Goal: Transaction & Acquisition: Purchase product/service

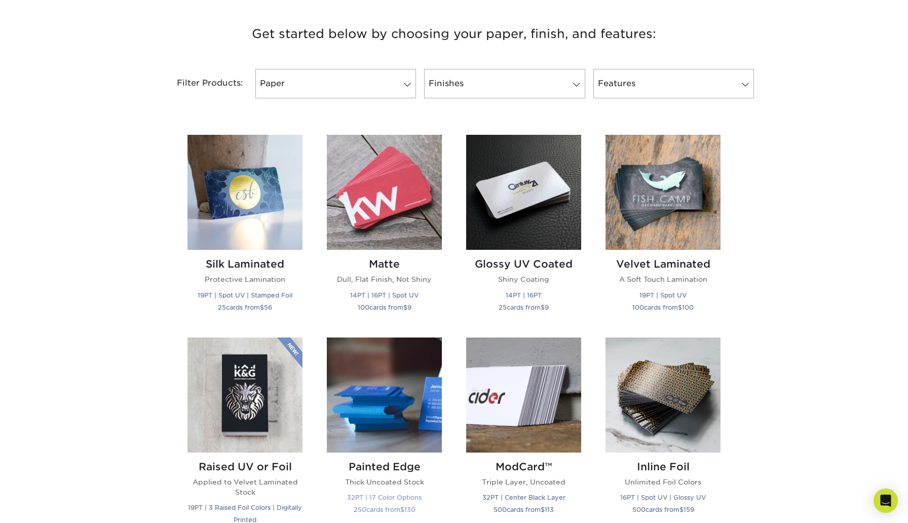
scroll to position [374, 0]
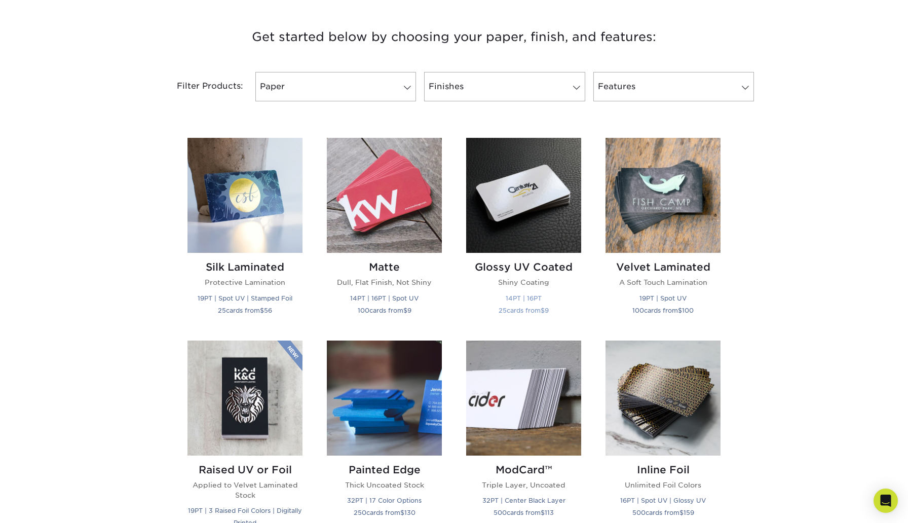
click at [513, 219] on img at bounding box center [523, 195] width 115 height 115
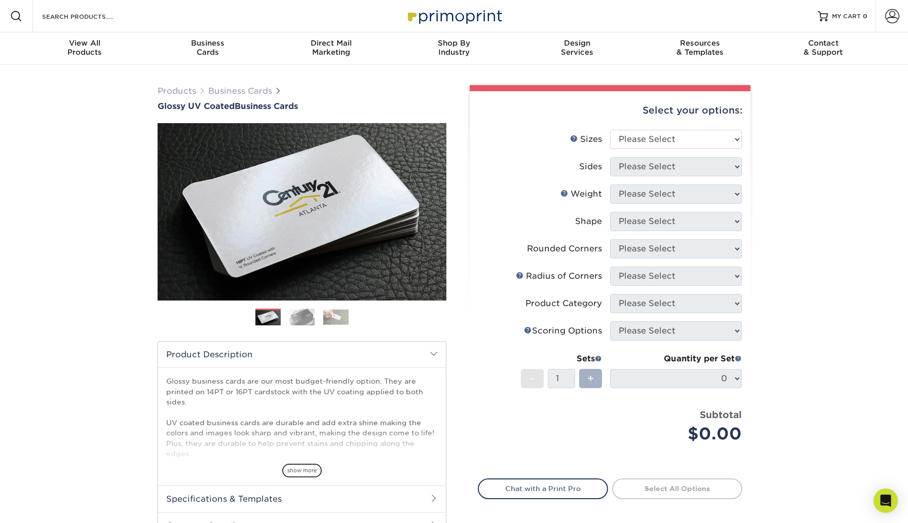
click at [591, 377] on span "+" at bounding box center [590, 378] width 7 height 15
click at [656, 140] on select "Please Select 1.5" x 3.5" - Mini 1.75" x 3.5" - Mini 2" x 2" - Square 2" x 3" -…" at bounding box center [676, 139] width 132 height 19
select select "2.00x3.50"
click at [610, 130] on select "Please Select 1.5" x 3.5" - Mini 1.75" x 3.5" - Mini 2" x 2" - Square 2" x 3" -…" at bounding box center [676, 139] width 132 height 19
click at [663, 167] on select "Please Select Print Both Sides Print Front Only" at bounding box center [676, 166] width 132 height 19
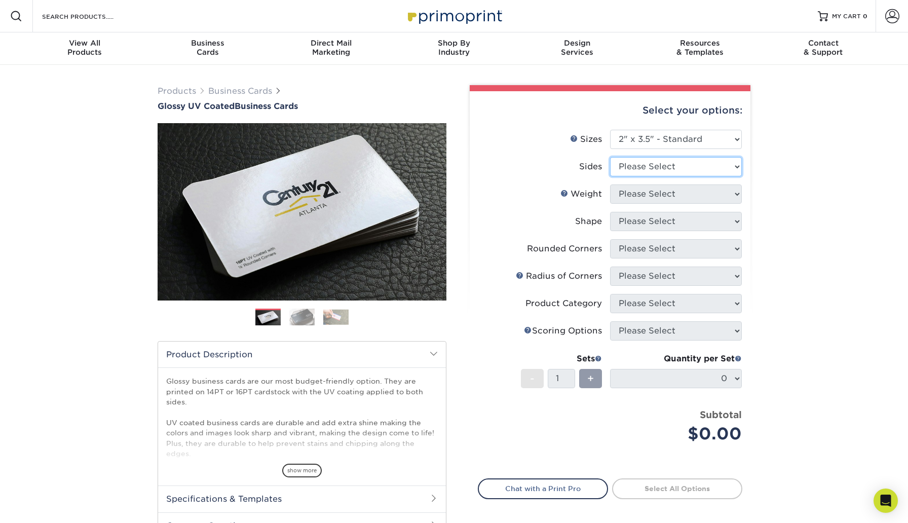
select select "13abbda7-1d64-4f25-8bb2-c179b224825d"
click at [610, 157] on select "Please Select Print Both Sides Print Front Only" at bounding box center [676, 166] width 132 height 19
click at [665, 198] on select "Please Select 16PT 14PT" at bounding box center [676, 193] width 132 height 19
select select "14PT"
click at [610, 184] on select "Please Select 16PT 14PT" at bounding box center [676, 193] width 132 height 19
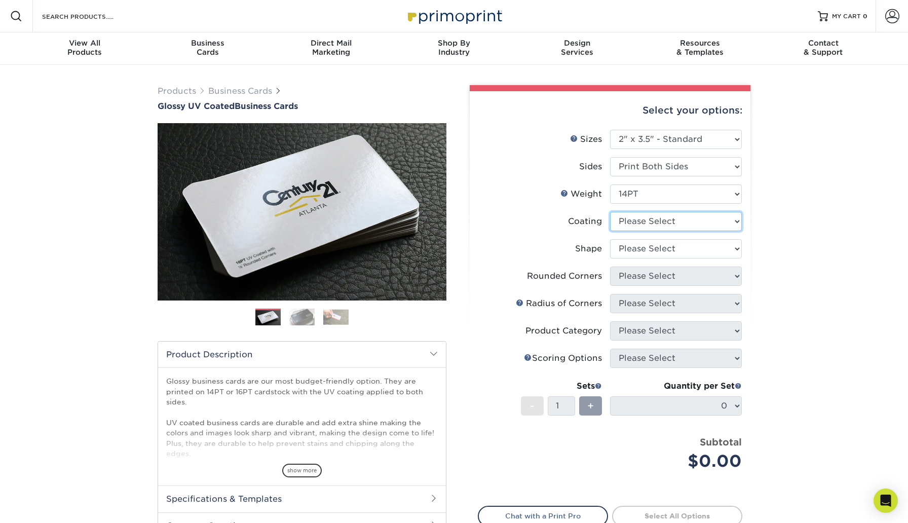
click at [664, 219] on select at bounding box center [676, 221] width 132 height 19
select select "ae367451-b2b8-45df-a344-0f05b6a12993"
click at [610, 212] on select at bounding box center [676, 221] width 132 height 19
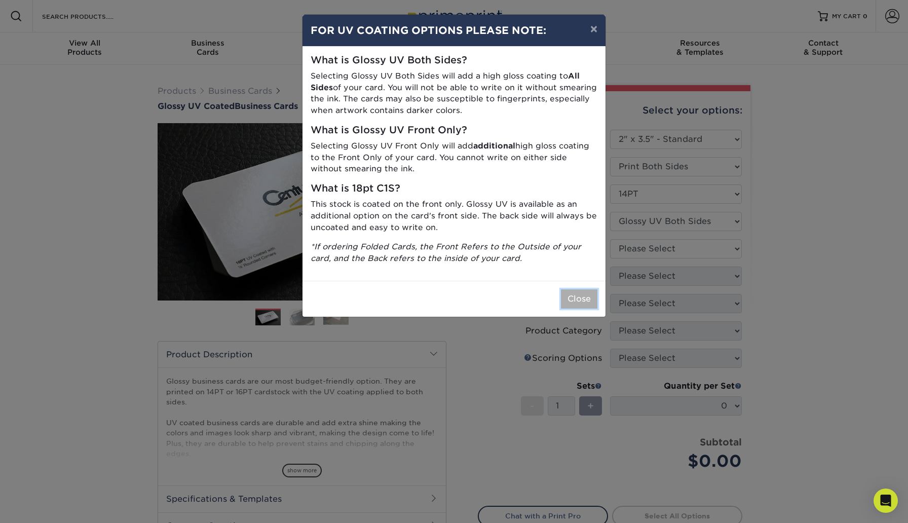
click at [584, 297] on button "Close" at bounding box center [579, 298] width 36 height 19
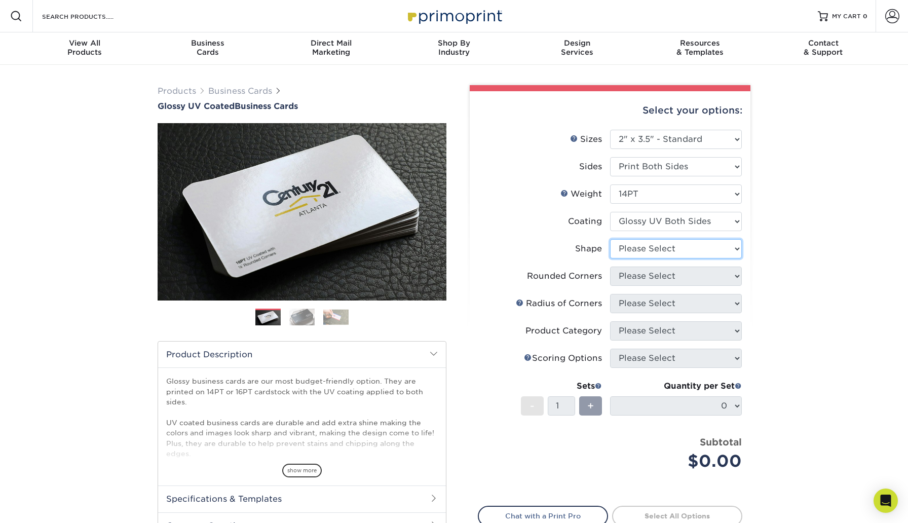
click at [656, 250] on select "Please Select Standard" at bounding box center [676, 248] width 132 height 19
select select "standard"
click at [610, 239] on select "Please Select Standard" at bounding box center [676, 248] width 132 height 19
click at [654, 274] on select "Please Select Yes - Round 2 Corners Yes - Round 4 Corners No" at bounding box center [676, 276] width 132 height 19
select select "76a3b848-63b4-4449-aad1-d9e81d5a60f5"
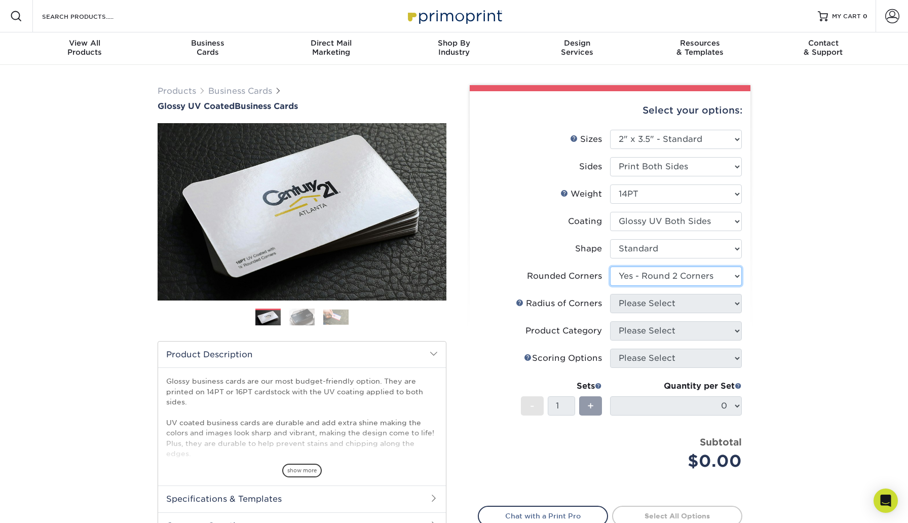
click at [610, 267] on select "Please Select Yes - Round 2 Corners Yes - Round 4 Corners No" at bounding box center [676, 276] width 132 height 19
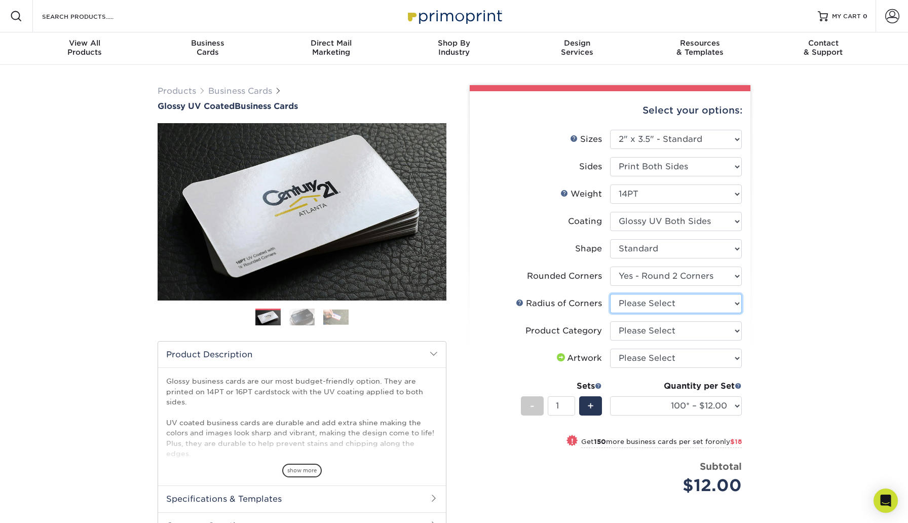
click at [655, 304] on select "Please Select Rounded 1/8" Rounded 1/4"" at bounding box center [676, 303] width 132 height 19
select select "589680c7-ee9a-431b-9d12-d7aeb1386a97"
click at [610, 294] on select "Please Select Rounded 1/8" Rounded 1/4"" at bounding box center [676, 303] width 132 height 19
click at [676, 331] on select "Please Select Business Cards" at bounding box center [676, 330] width 132 height 19
select select "3b5148f1-0588-4f88-a218-97bcfdce65c1"
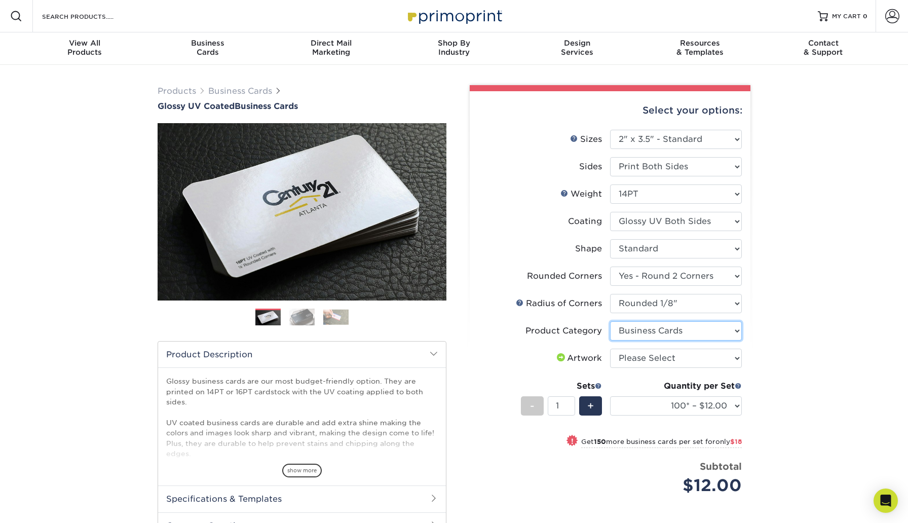
click at [610, 321] on select "Please Select Business Cards" at bounding box center [676, 330] width 132 height 19
click at [680, 356] on select "Please Select I will upload files I need a design - $100" at bounding box center [676, 358] width 132 height 19
select select "upload"
click at [610, 349] on select "Please Select I will upload files I need a design - $100" at bounding box center [676, 358] width 132 height 19
click at [734, 407] on select "100* – $12.00 250* – $30.00 500 – $60.00 1000 – $74.00 2500 – $136.00 5000 – $2…" at bounding box center [676, 405] width 132 height 19
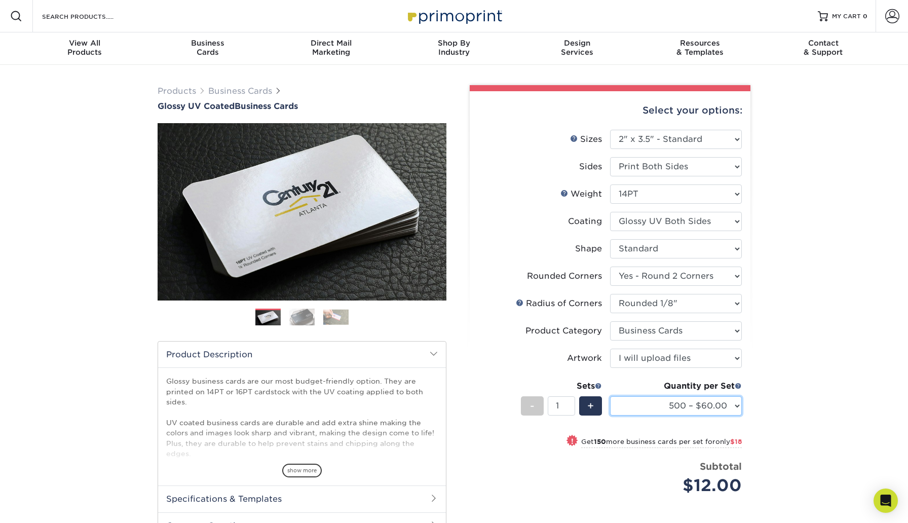
click at [610, 396] on select "100* – $12.00 250* – $30.00 500 – $60.00 1000 – $74.00 2500 – $136.00 5000 – $2…" at bounding box center [676, 405] width 132 height 19
click at [704, 407] on select "100* – $12.00 250* – $30.00 500 – $60.00 1000 – $74.00 2500 – $136.00 5000 – $2…" at bounding box center [676, 405] width 132 height 19
select select "250* – $30.00"
click at [610, 396] on select "100* – $12.00 250* – $30.00 500 – $60.00 1000 – $74.00 2500 – $136.00 5000 – $2…" at bounding box center [676, 405] width 132 height 19
click at [783, 370] on div "Products Business Cards Glossy UV Coated Business Cards Previous Next" at bounding box center [454, 367] width 908 height 604
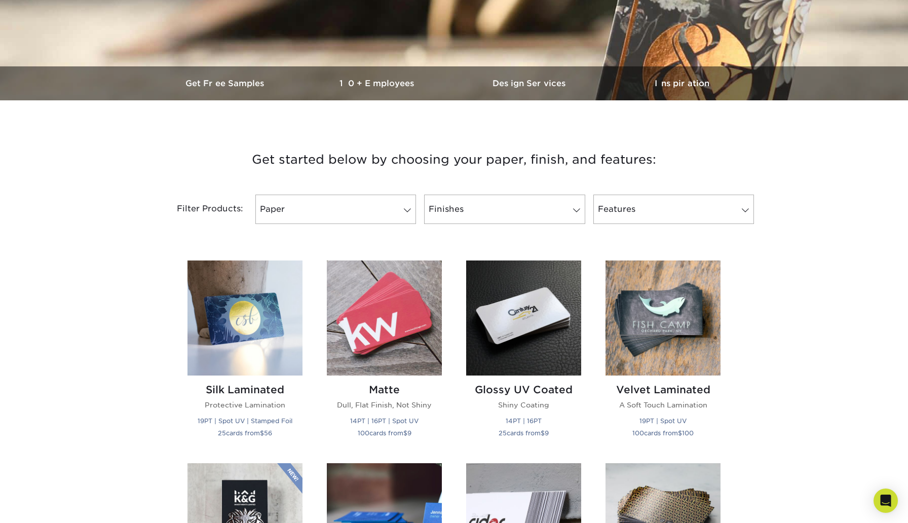
scroll to position [253, 0]
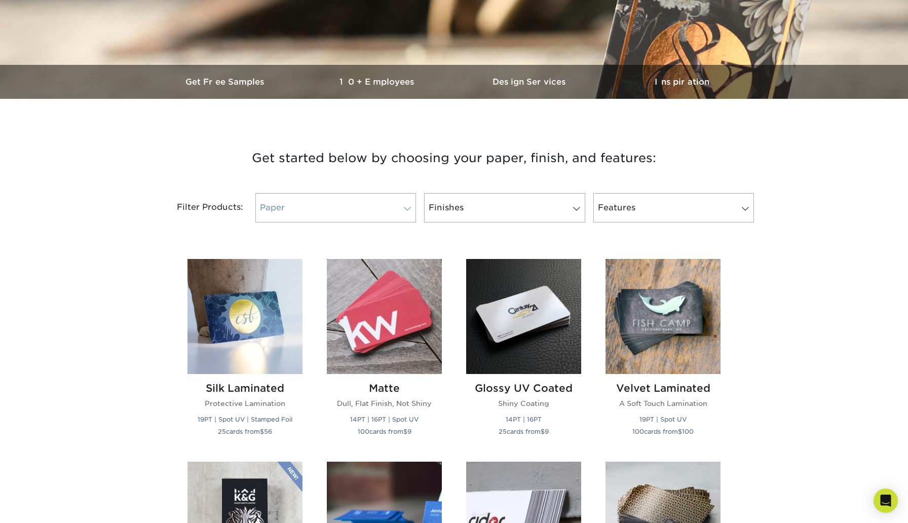
click at [396, 208] on link "Paper" at bounding box center [335, 207] width 161 height 29
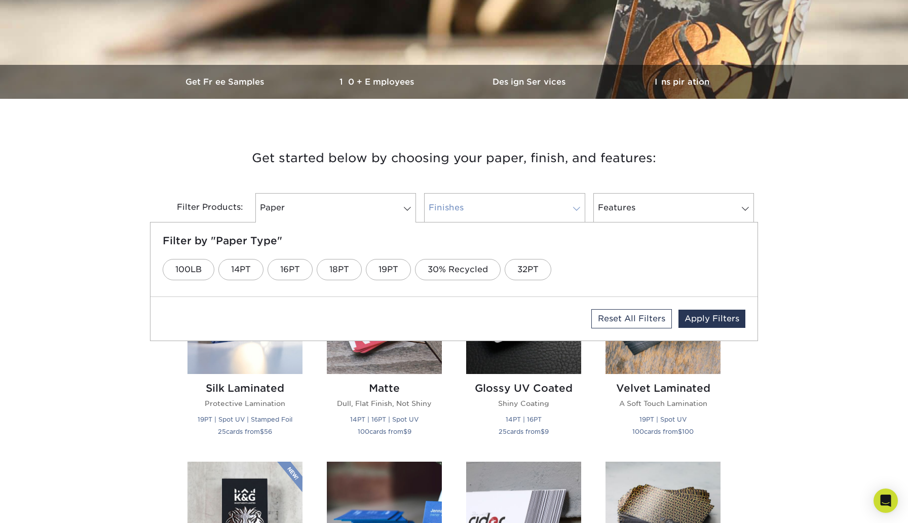
click at [491, 210] on link "Finishes" at bounding box center [504, 207] width 161 height 29
click at [715, 267] on link "Velvet" at bounding box center [709, 269] width 53 height 21
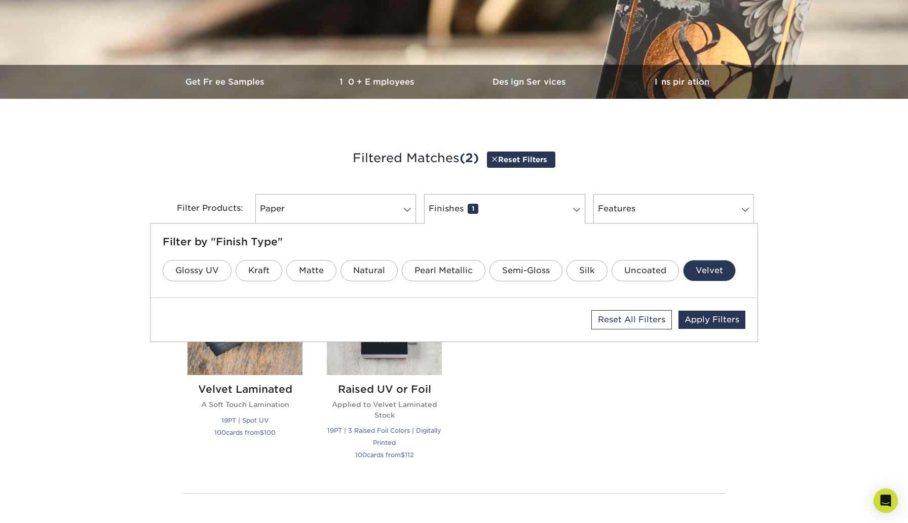
click at [807, 257] on div "Get started below by choosing your paper, finish, and features: Filtered Matche…" at bounding box center [454, 362] width 908 height 478
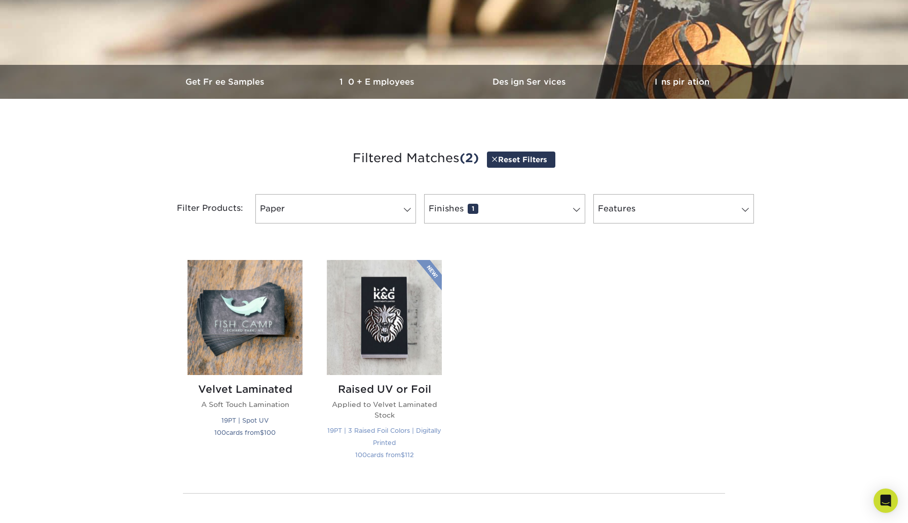
click at [373, 321] on img at bounding box center [384, 317] width 115 height 115
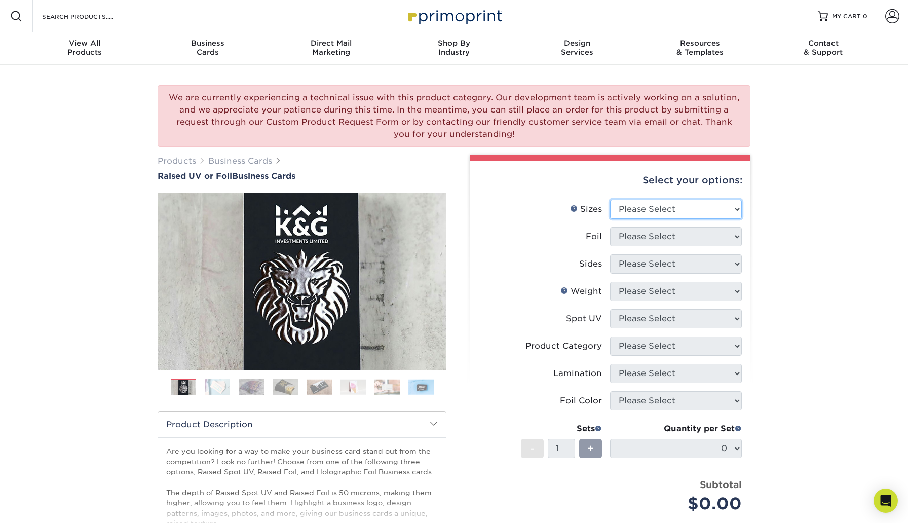
click at [693, 203] on select "Please Select 2" x 3.5" - Standard" at bounding box center [676, 209] width 132 height 19
select select "2.00x3.50"
click at [610, 200] on select "Please Select 2" x 3.5" - Standard" at bounding box center [676, 209] width 132 height 19
click at [662, 234] on select "Please Select No Yes" at bounding box center [676, 236] width 132 height 19
select select "1"
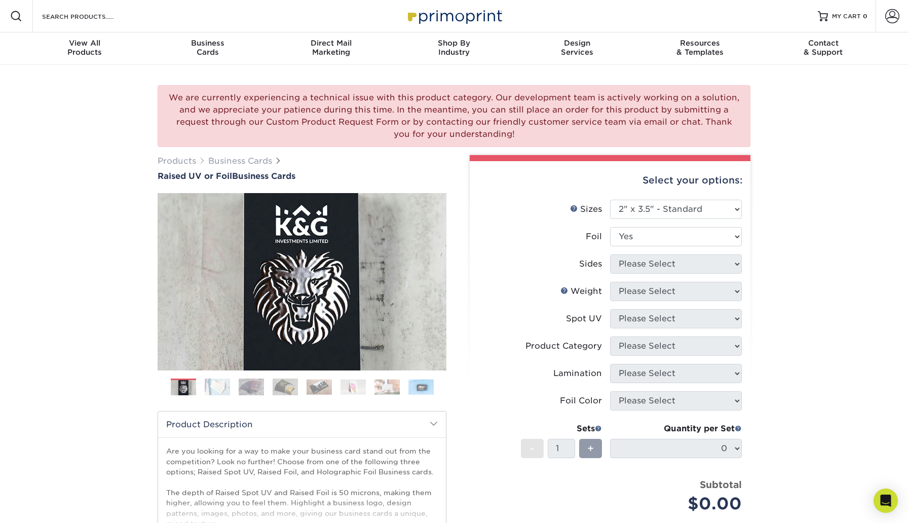
click at [610, 227] on select "Please Select No Yes" at bounding box center [676, 236] width 132 height 19
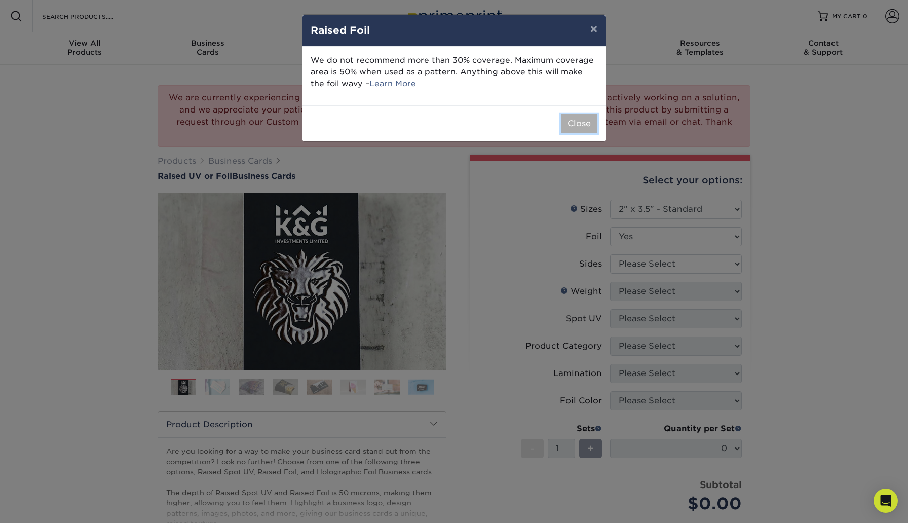
click at [569, 115] on button "Close" at bounding box center [579, 123] width 36 height 19
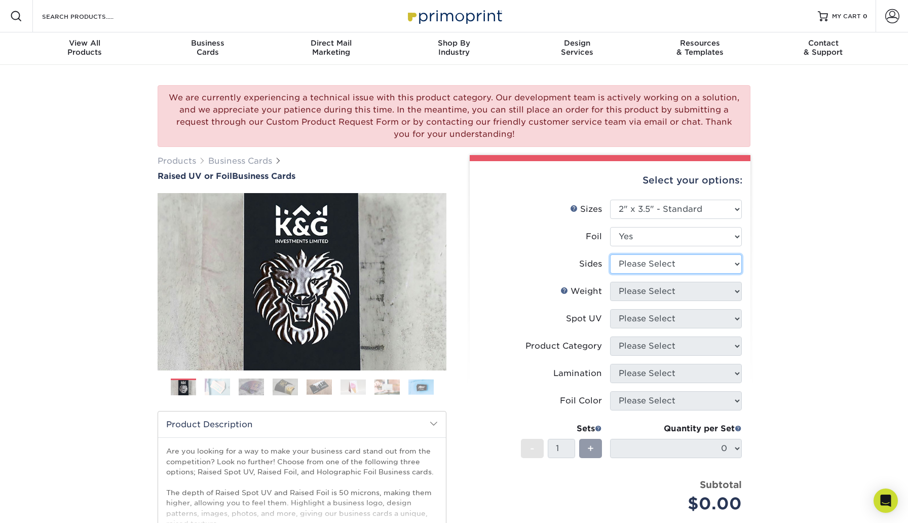
click at [634, 264] on select "Please Select Print Both Sides - Foil Both Sides Print Both Sides - Foil Front …" at bounding box center [676, 263] width 132 height 19
select select "34527644-b4fd-4ffb-9092-1318eefcd9d9"
click at [610, 254] on select "Please Select Print Both Sides - Foil Both Sides Print Both Sides - Foil Front …" at bounding box center [676, 263] width 132 height 19
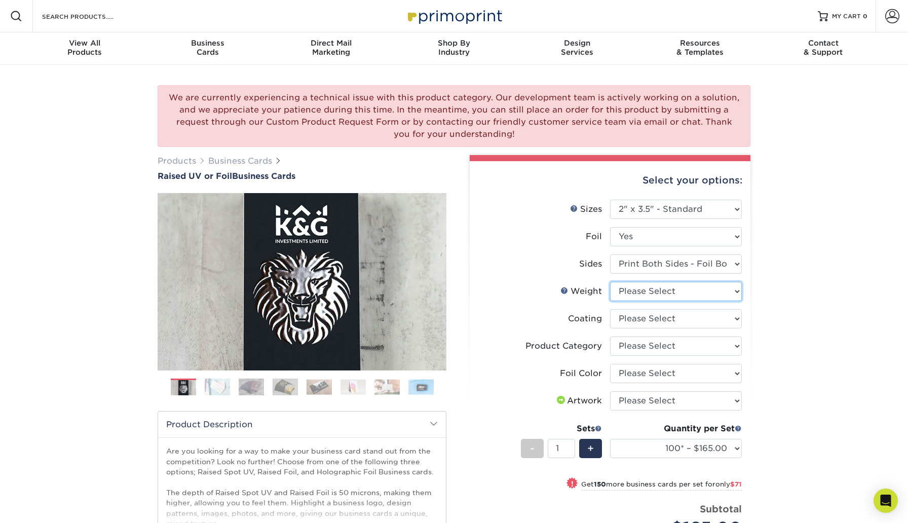
click at [681, 294] on select "Please Select 16PT" at bounding box center [676, 291] width 132 height 19
select select "16PT"
click at [610, 282] on select "Please Select 16PT" at bounding box center [676, 291] width 132 height 19
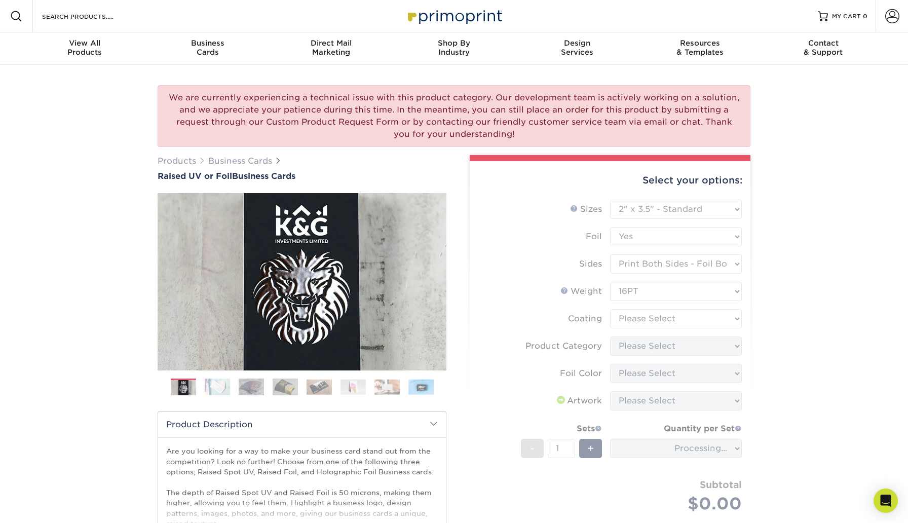
click at [671, 317] on form "Sizes Help Sizes Please Select 2" x 3.5" - Standard Foil Please Select" at bounding box center [610, 368] width 265 height 337
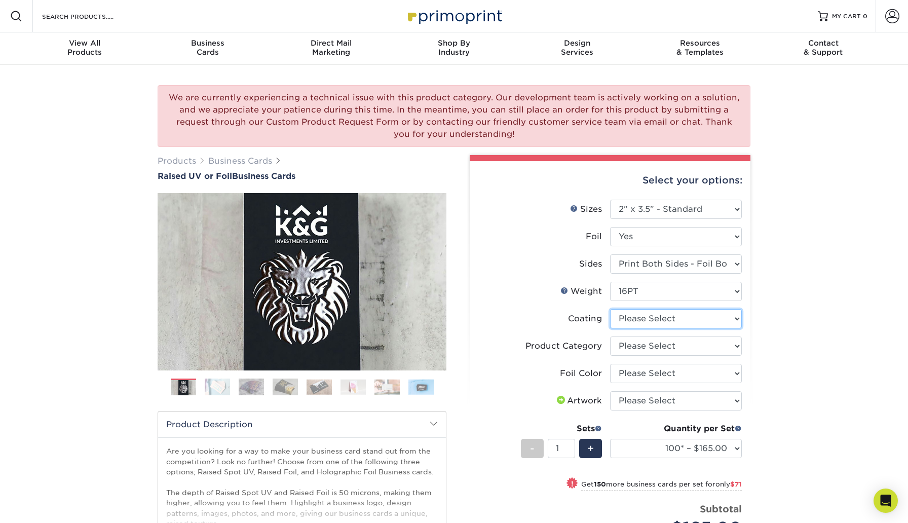
click at [671, 317] on select at bounding box center [676, 318] width 132 height 19
select select "3e7618de-abca-4bda-9f97-8b9129e913d8"
click at [610, 309] on select at bounding box center [676, 318] width 132 height 19
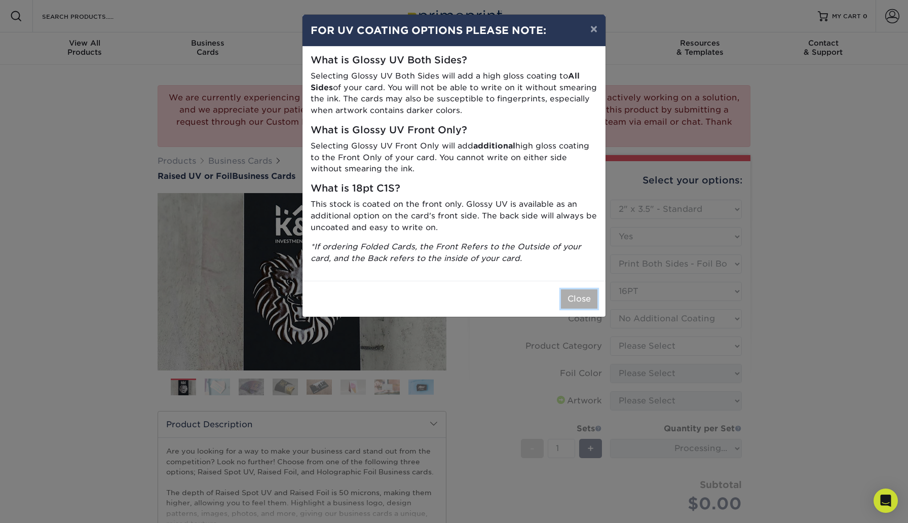
click at [583, 301] on button "Close" at bounding box center [579, 298] width 36 height 19
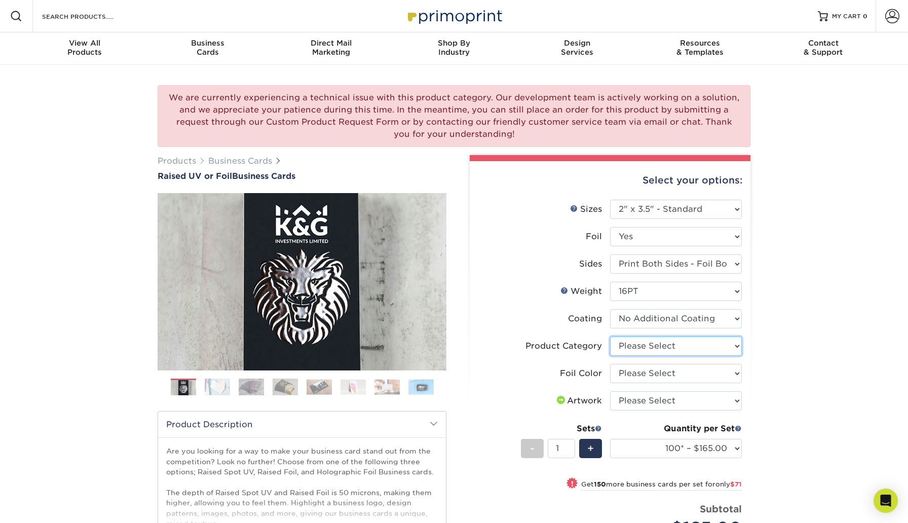
click at [633, 345] on select "Please Select Business Cards" at bounding box center [676, 345] width 132 height 19
select select "3b5148f1-0588-4f88-a218-97bcfdce65c1"
click at [610, 336] on select "Please Select Business Cards" at bounding box center [676, 345] width 132 height 19
click at [638, 371] on select "Please Select Silver Foil Gold Foil Holographic Foil" at bounding box center [676, 373] width 132 height 19
select select "acffa4a5-22f9-4585-ba3f-0adaa54b8c85"
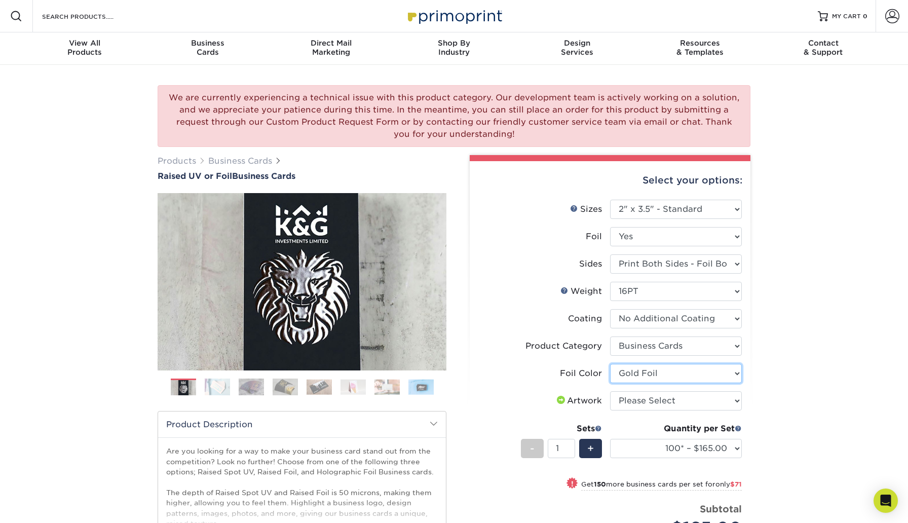
click at [610, 364] on select "Please Select Silver Foil Gold Foil Holographic Foil" at bounding box center [676, 373] width 132 height 19
click at [645, 399] on select "Please Select I will upload files I need a design - $100" at bounding box center [676, 400] width 132 height 19
select select "upload"
click at [610, 391] on select "Please Select I will upload files I need a design - $100" at bounding box center [676, 400] width 132 height 19
click at [629, 446] on select "100* – $165.00 250* – $236.00 500* – $319.00" at bounding box center [676, 448] width 132 height 19
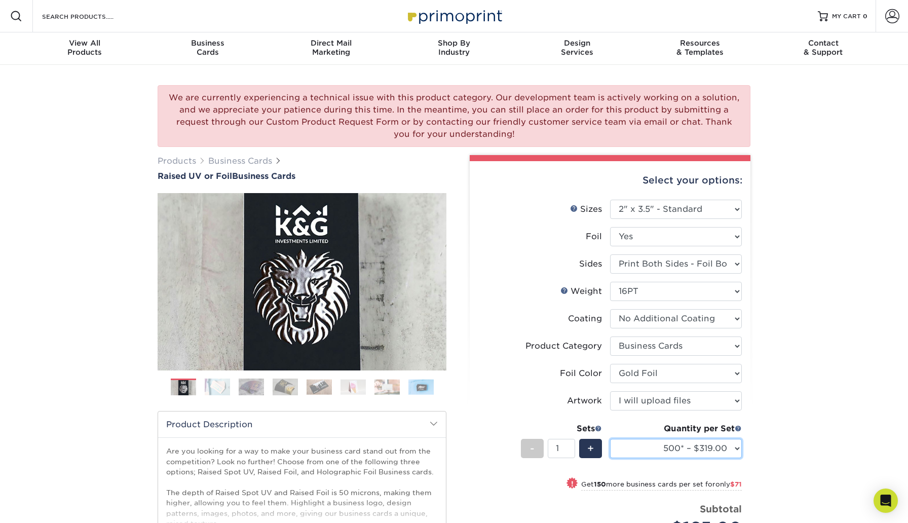
click at [610, 439] on select "100* – $165.00 250* – $236.00 500* – $319.00" at bounding box center [676, 448] width 132 height 19
click at [650, 452] on select "100* – $165.00 250* – $236.00 500* – $319.00" at bounding box center [676, 448] width 132 height 19
select select "250* – $236.00"
click at [610, 439] on select "100* – $165.00 250* – $236.00 500* – $319.00" at bounding box center [676, 448] width 132 height 19
